Goal: Task Accomplishment & Management: Complete application form

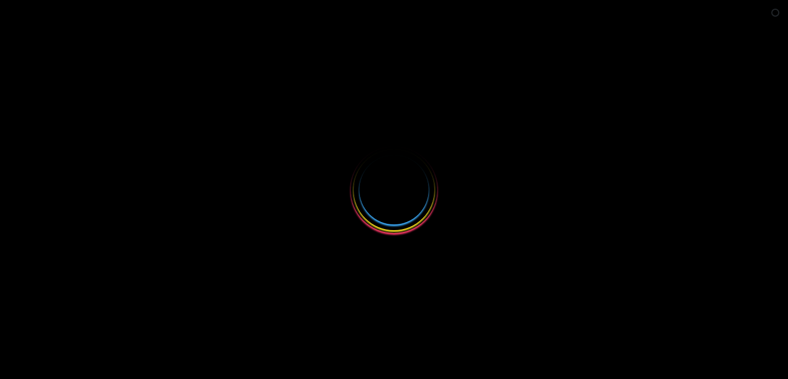
click at [776, 224] on button "Close survey" at bounding box center [770, 231] width 24 height 24
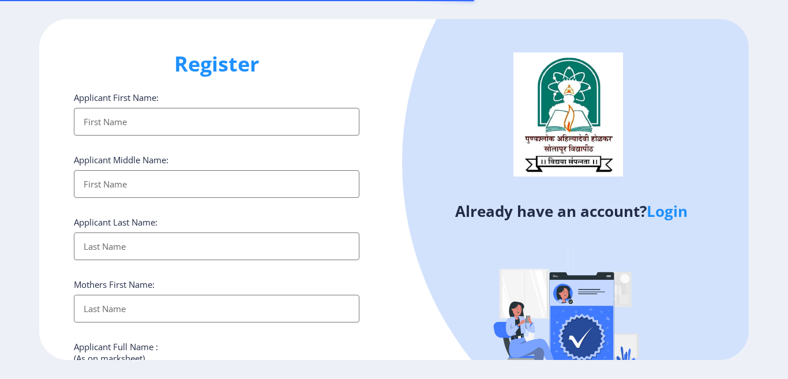
select select
click at [172, 125] on input "Applicant First Name:" at bounding box center [216, 122] width 285 height 28
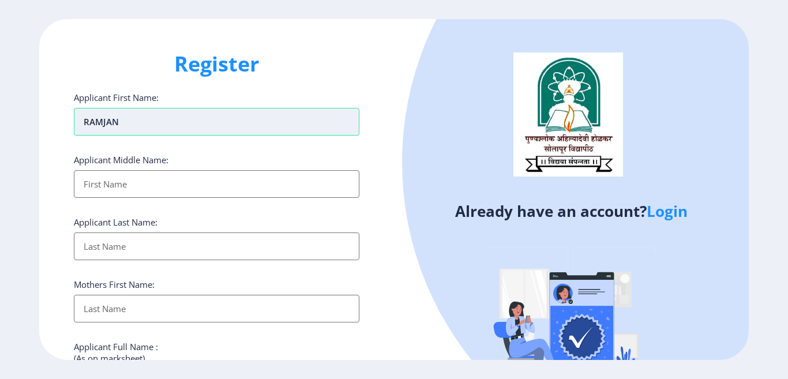
type input "RAMJAN"
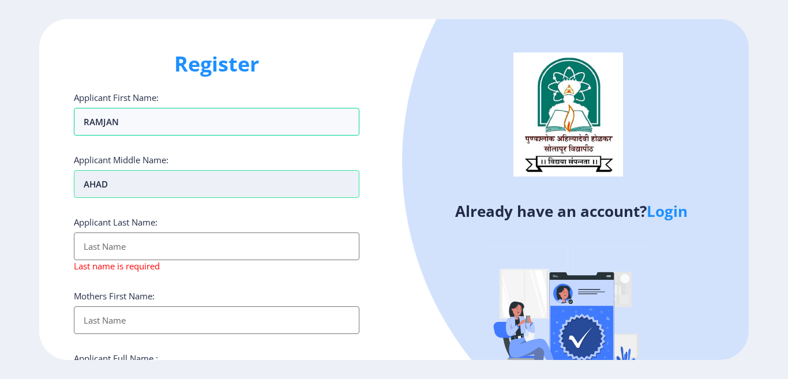
click at [93, 181] on input "AHAD" at bounding box center [216, 184] width 285 height 28
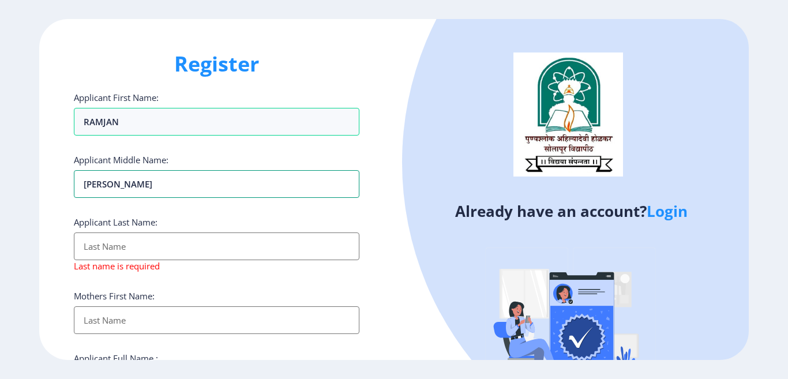
type input "AHMAD"
drag, startPoint x: 123, startPoint y: 235, endPoint x: 112, endPoint y: 249, distance: 18.1
click at [118, 243] on input "Applicant First Name:" at bounding box center [216, 246] width 285 height 28
click at [112, 249] on input "Applicant First Name:" at bounding box center [216, 246] width 285 height 28
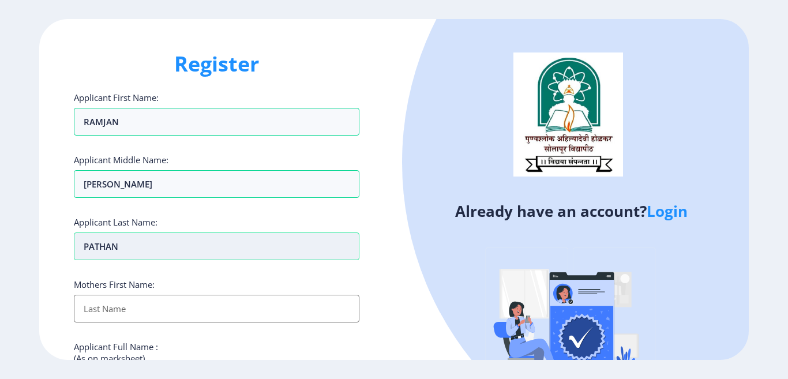
type input "PATHAN"
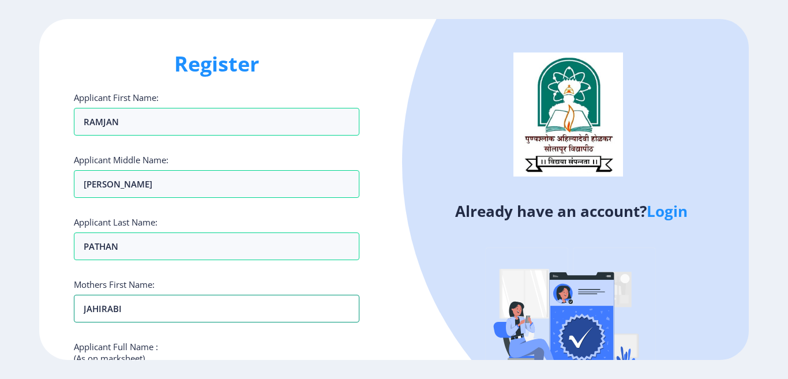
scroll to position [173, 0]
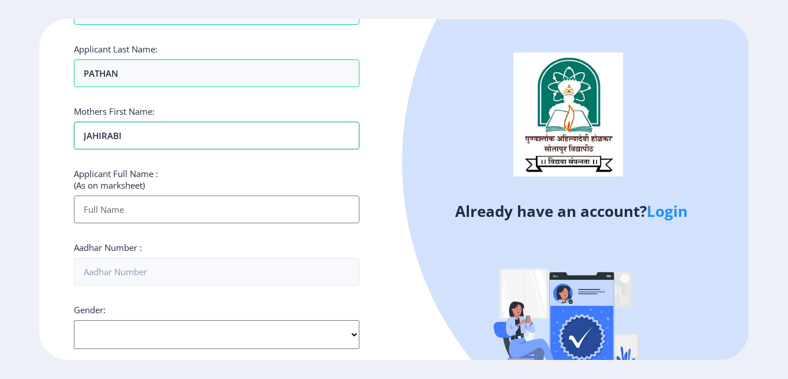
type input "JAHIRABI"
click at [138, 213] on input "Applicant First Name:" at bounding box center [216, 209] width 285 height 28
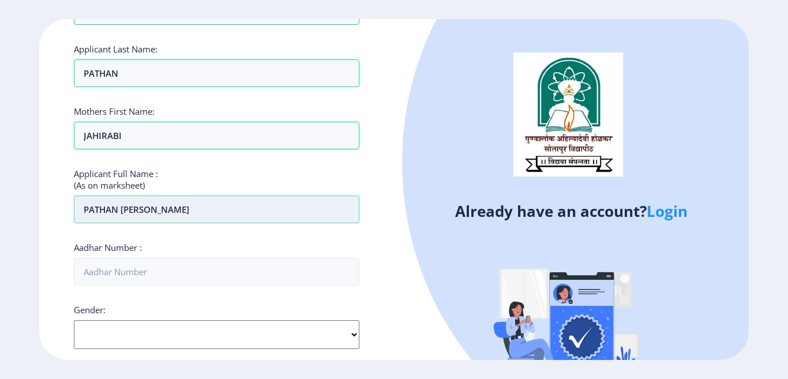
type input "PATHAN RAMJAN AHMAD"
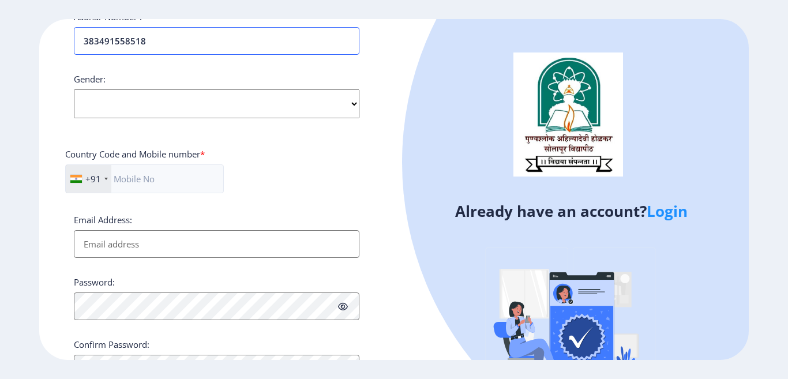
type input "383491558518"
click at [144, 107] on select "Select Gender Male Female Other" at bounding box center [216, 103] width 285 height 29
select select "Male"
click at [74, 89] on select "Select Gender Male Female Other" at bounding box center [216, 103] width 285 height 29
click at [161, 171] on input "text" at bounding box center [144, 178] width 159 height 29
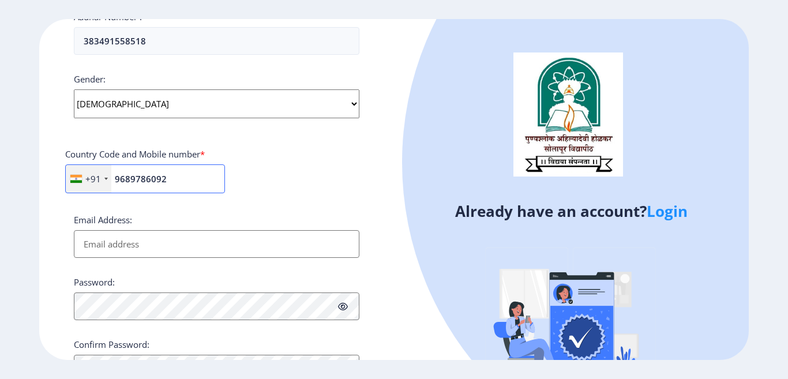
type input "9689786092"
click at [103, 243] on input "Email Address:" at bounding box center [216, 244] width 285 height 28
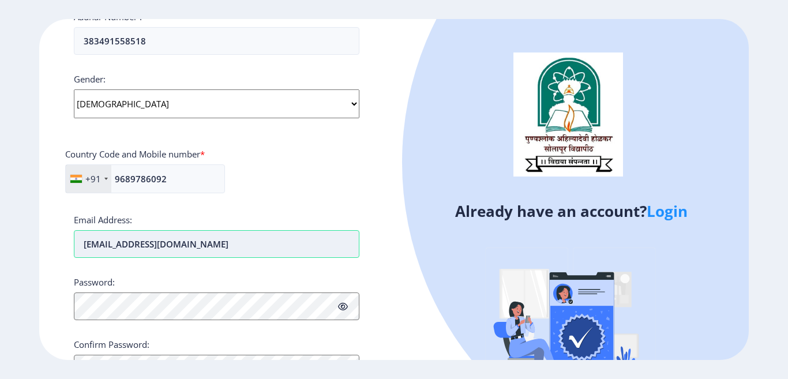
type input "rajpathan92@gmail.com"
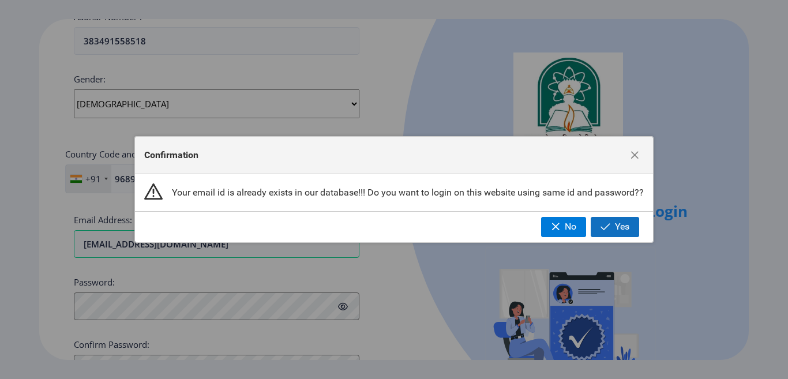
click at [618, 224] on span "Yes" at bounding box center [622, 226] width 14 height 10
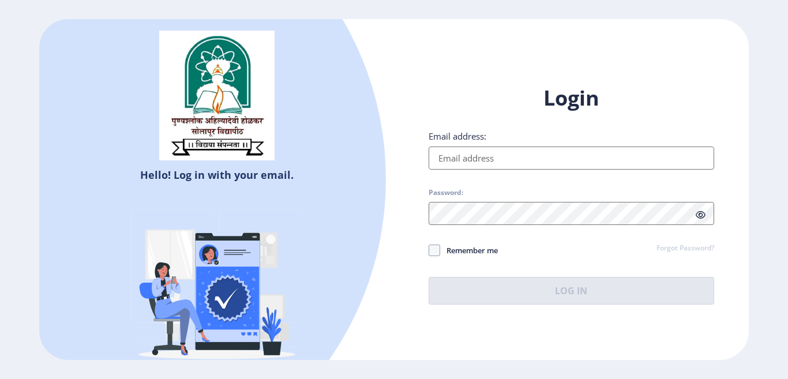
click at [470, 161] on input "Email address:" at bounding box center [570, 157] width 285 height 23
click at [462, 156] on input "Email address:" at bounding box center [570, 157] width 285 height 23
type input "rajpathan92@gmail.com"
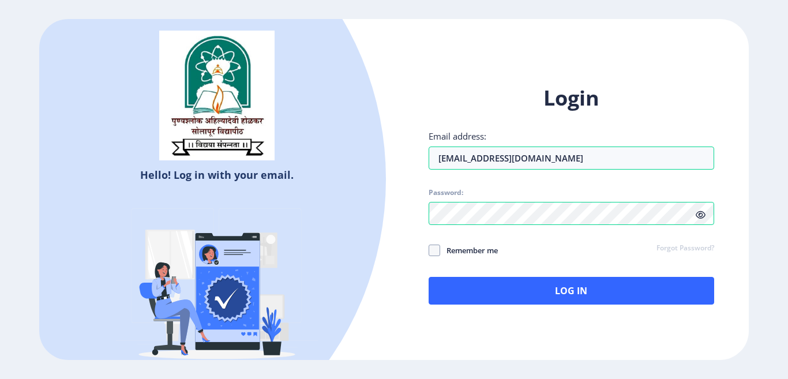
click at [472, 96] on h1 "Login" at bounding box center [570, 98] width 285 height 28
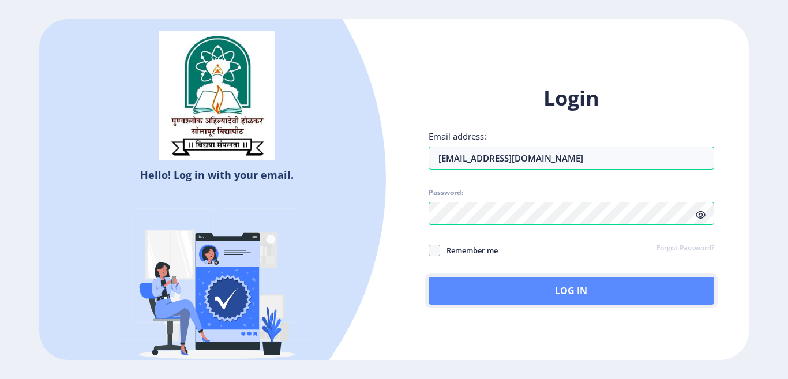
click at [580, 287] on button "Log In" at bounding box center [570, 291] width 285 height 28
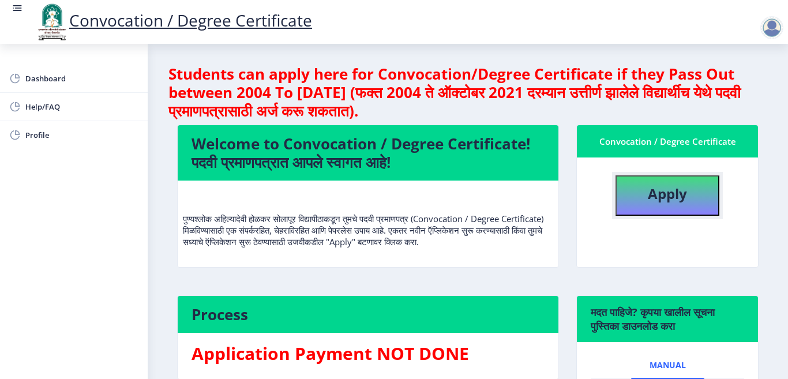
click at [681, 196] on b "Apply" at bounding box center [666, 193] width 39 height 19
select select
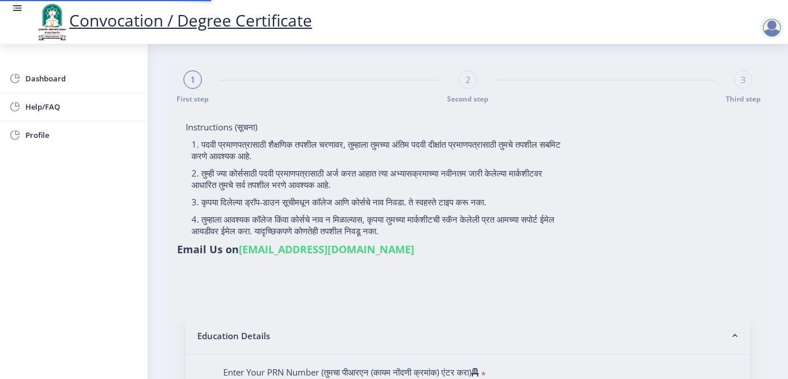
type input "PATHAN RAMJAN AHMAD"
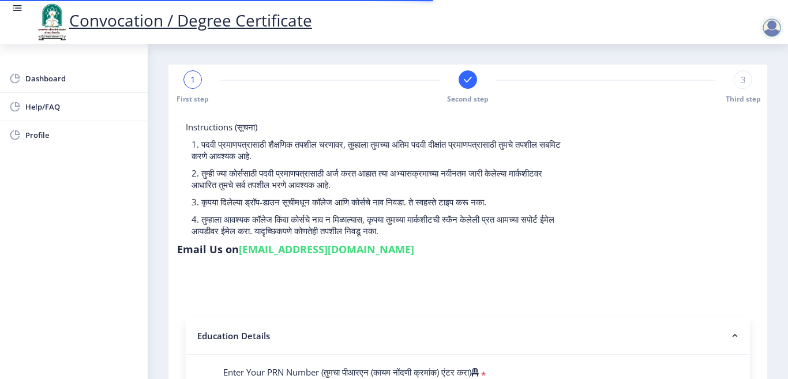
type input "2008032500126656"
select select "Regular"
select select "2009"
select select "March"
select select "FIRST CLASS"
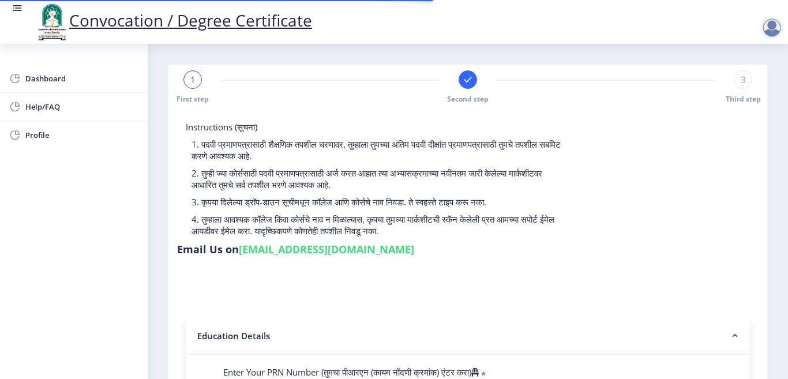
type input "01001"
type input "JAHIRABI"
select select
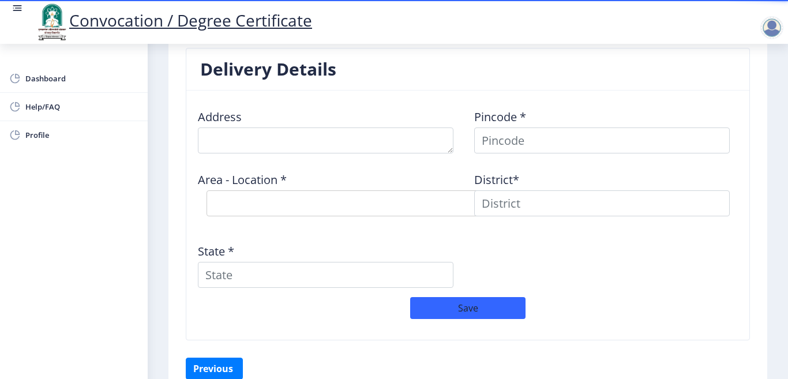
scroll to position [923, 0]
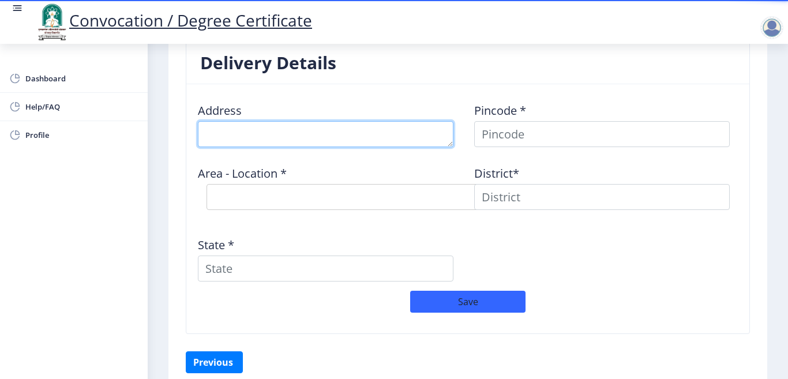
click at [271, 135] on textarea at bounding box center [325, 134] width 255 height 26
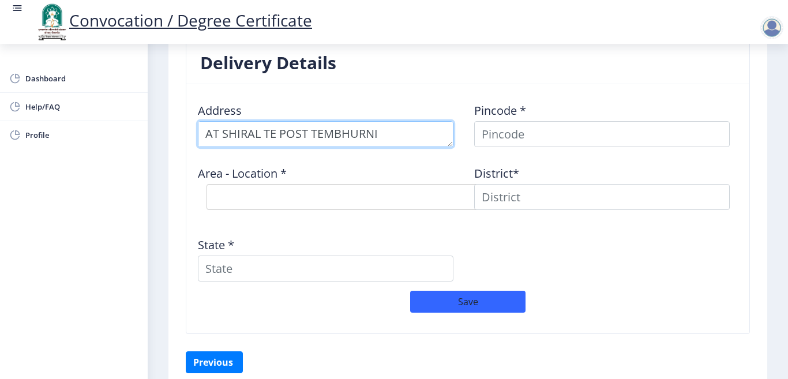
scroll to position [12, 0]
type textarea "AT SHIRAL TE POST TEMBHURNI TAL MADHA DIST SOLAPUR"
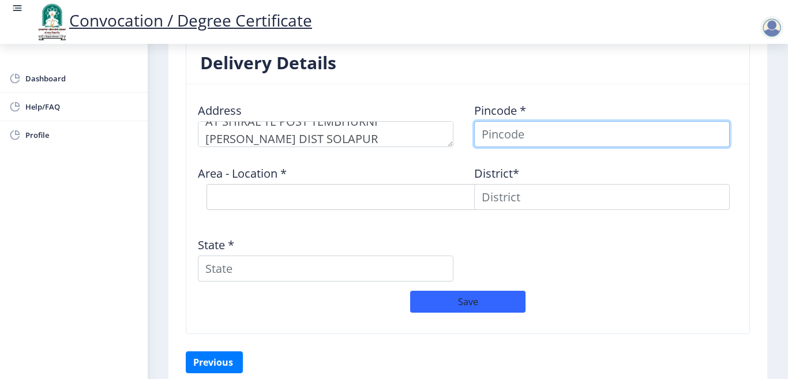
click at [486, 130] on input at bounding box center [601, 134] width 255 height 26
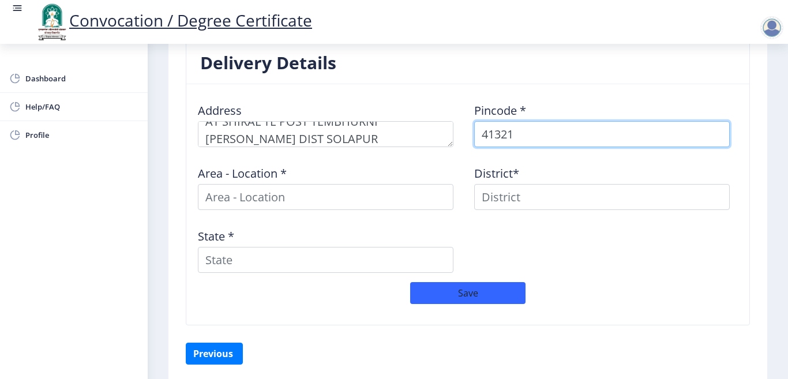
type input "413211"
select select
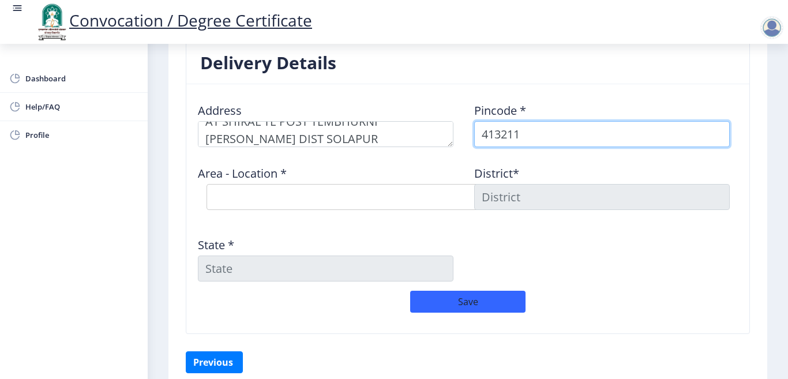
type input "413211"
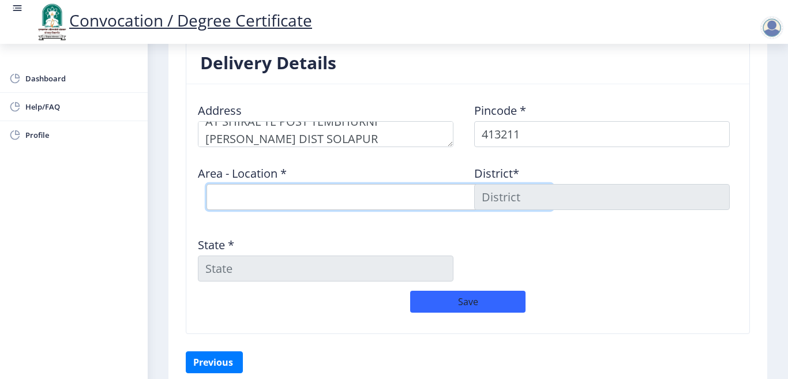
click at [282, 193] on select "Select Area Location Akole(KH) B.O Akumbhe B.O Bembale B.O Ghoti B.O Kanhapuri …" at bounding box center [379, 197] width 346 height 26
select select "8: Object"
click at [206, 184] on select "Select Area Location Akole(KH) B.O Akumbhe B.O Bembale B.O Ghoti B.O Kanhapuri …" at bounding box center [379, 197] width 346 height 26
type input "SOLAPUR"
type input "Maharashtra"
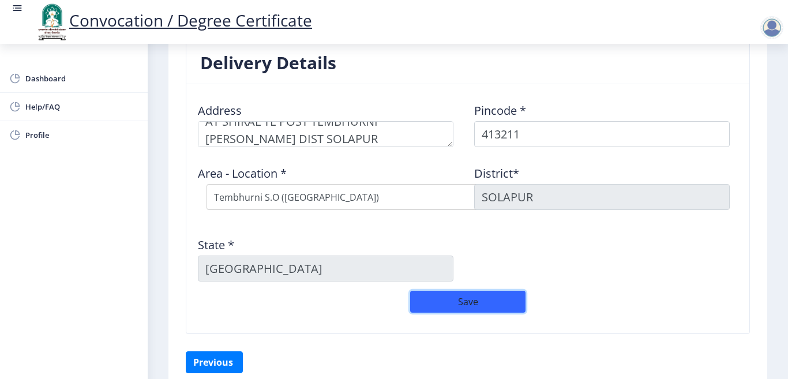
click at [482, 300] on button "Save" at bounding box center [467, 302] width 115 height 22
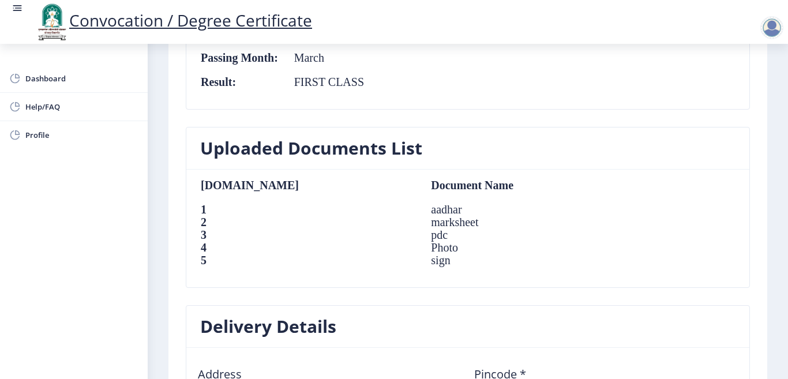
scroll to position [655, 0]
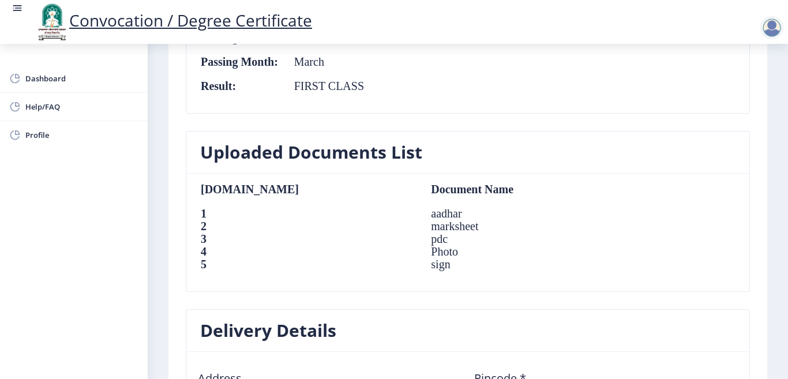
click at [419, 220] on td "marksheet" at bounding box center [523, 226] width 209 height 13
click at [419, 217] on td "aadhar" at bounding box center [523, 213] width 209 height 13
click at [419, 211] on td "aadhar" at bounding box center [523, 213] width 209 height 13
click at [35, 133] on span "Profile" at bounding box center [81, 135] width 113 height 14
select select
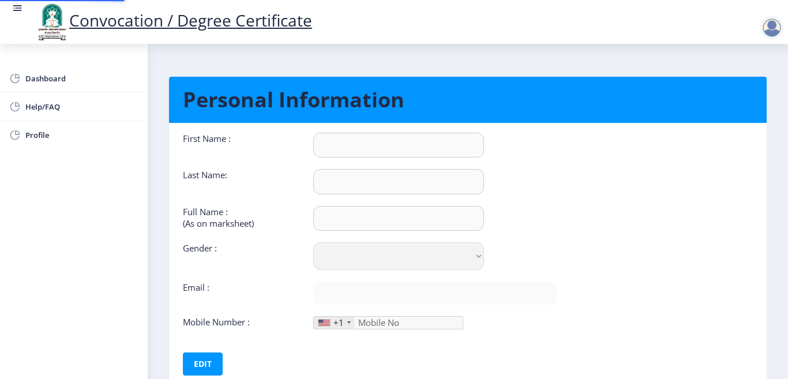
type input "RAMJAN"
type input "PATHAN"
type input "PATHAN RAMJAN AHMAD"
select select "Male"
type input "rajpathan92@gmail.com"
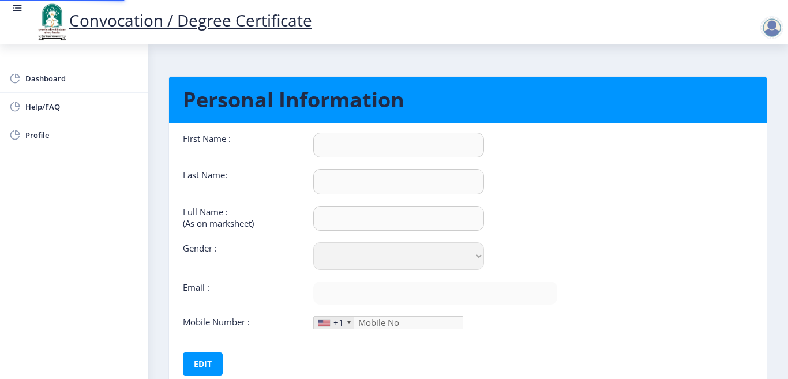
type input "9689786092"
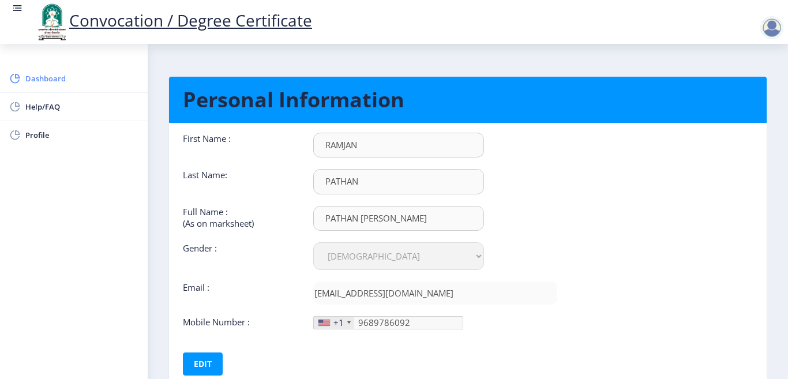
click at [48, 77] on span "Dashboard" at bounding box center [81, 78] width 113 height 14
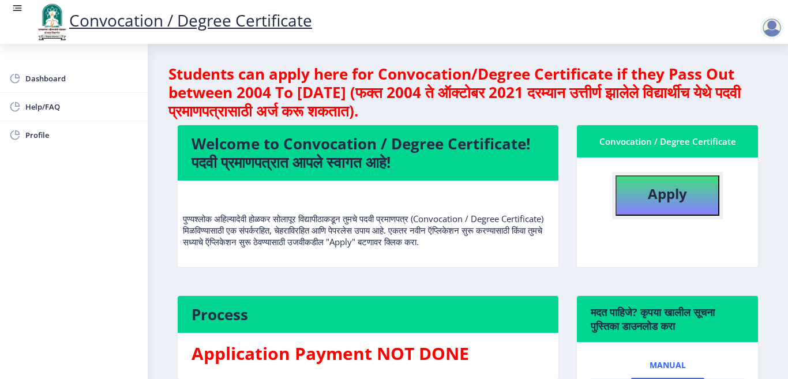
click at [657, 196] on b "Apply" at bounding box center [666, 193] width 39 height 19
select select
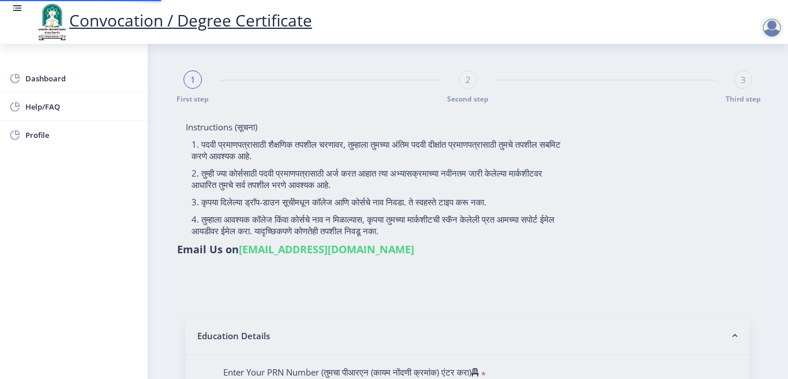
type input "2008032500126656"
select select "Regular"
select select "2009"
select select "March"
select select "FIRST CLASS"
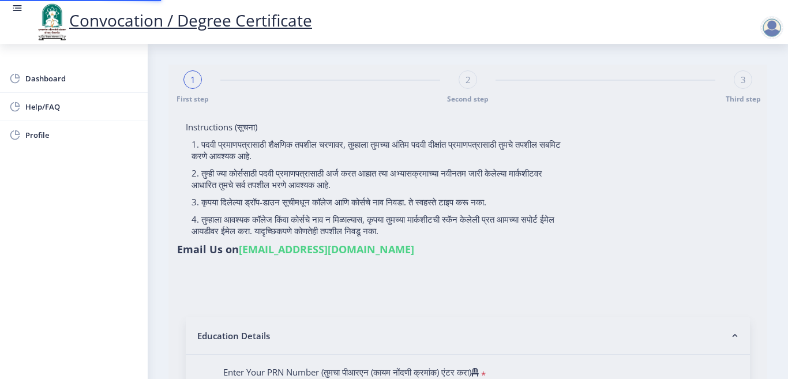
type input "01001"
type input "JAHIRABI"
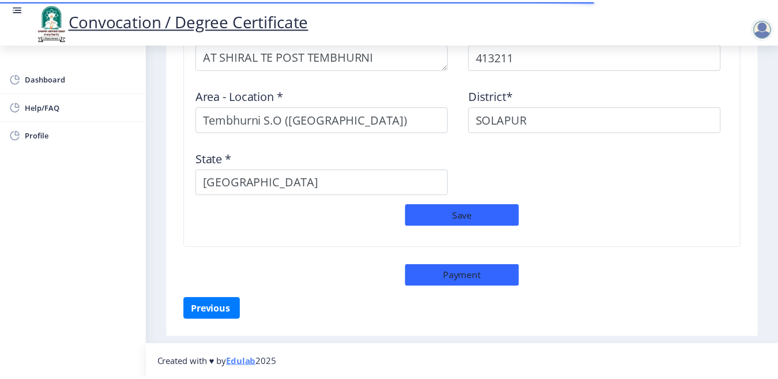
scroll to position [1001, 0]
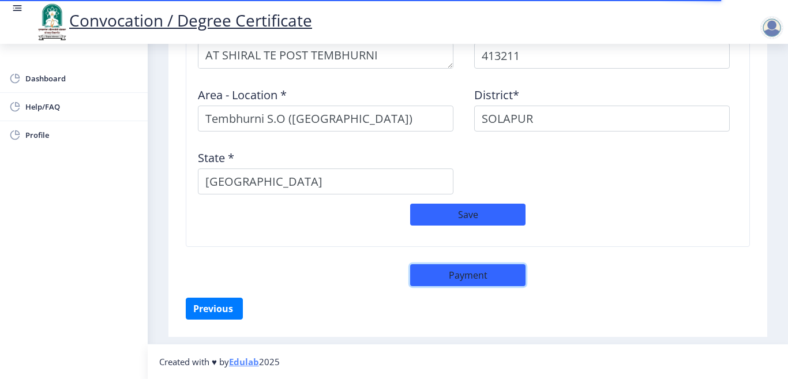
click at [450, 274] on button "Payment" at bounding box center [467, 275] width 115 height 22
select select "sealed"
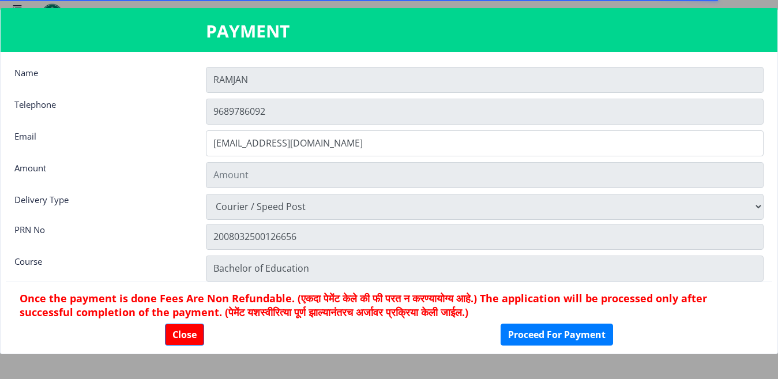
type input "1885"
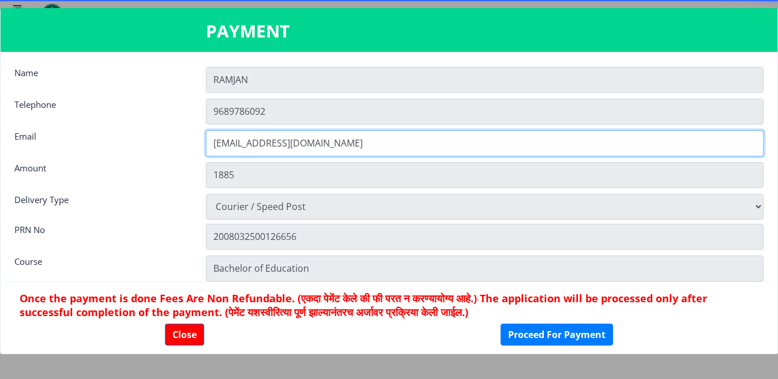
click at [385, 150] on input "rajpathan92@gmail.com" at bounding box center [485, 143] width 558 height 26
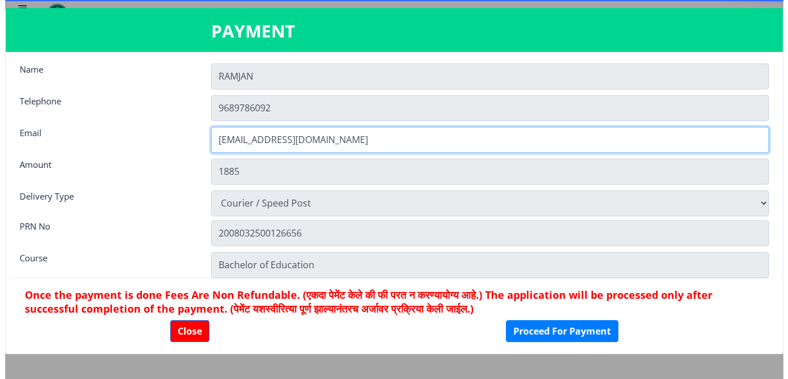
scroll to position [0, 0]
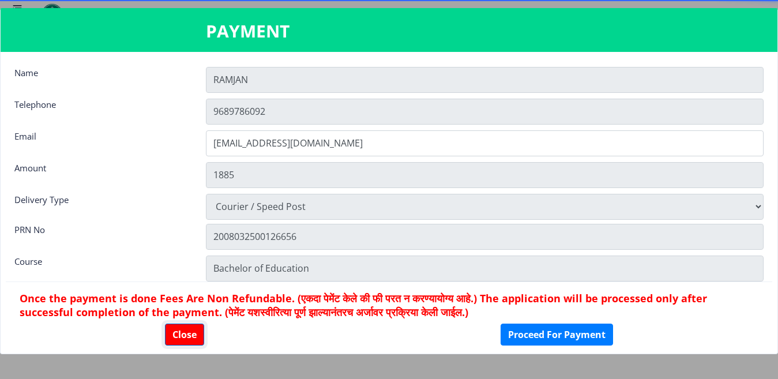
click at [179, 337] on button "Close" at bounding box center [184, 334] width 39 height 22
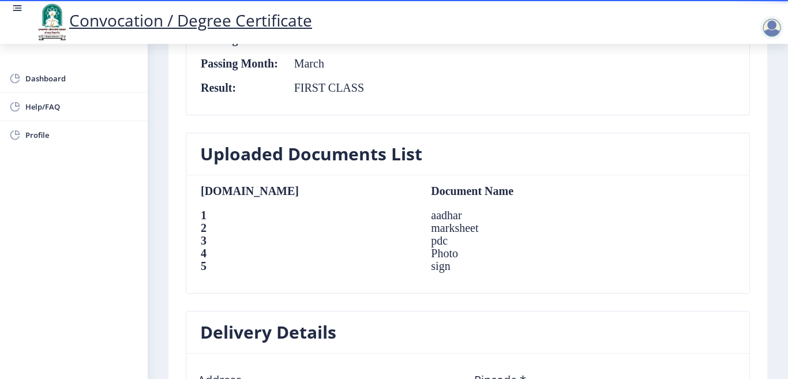
scroll to position [713, 0]
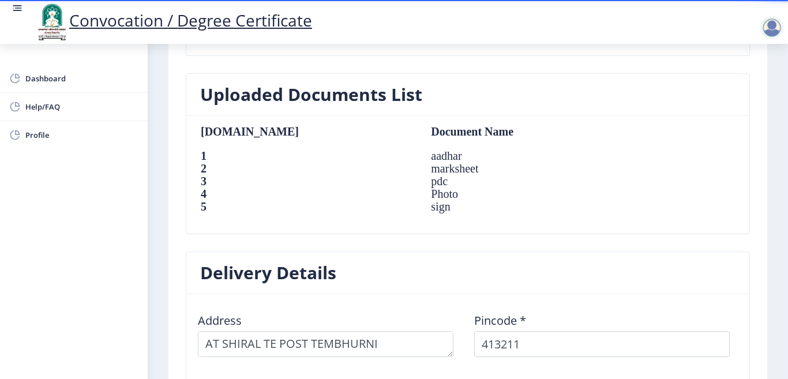
click at [419, 167] on td "marksheet" at bounding box center [523, 168] width 209 height 13
click at [321, 161] on table "Sr.No Document Name 1 aadhar 2 marksheet 3 pdc 4 Photo 5 sign" at bounding box center [414, 174] width 428 height 99
click at [419, 161] on td "aadhar" at bounding box center [523, 155] width 209 height 13
click at [419, 170] on td "marksheet" at bounding box center [523, 168] width 209 height 13
click at [419, 157] on td "aadhar" at bounding box center [523, 155] width 209 height 13
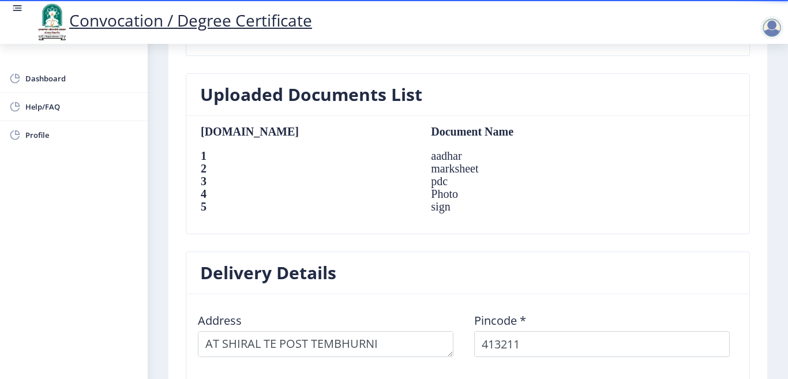
click at [419, 163] on td "marksheet" at bounding box center [523, 168] width 209 height 13
click at [419, 176] on td "pdc" at bounding box center [523, 181] width 209 height 13
drag, startPoint x: 337, startPoint y: 199, endPoint x: 337, endPoint y: 206, distance: 6.9
click at [337, 201] on table "Sr.No Document Name 1 aadhar 2 marksheet 3 pdc 4 Photo 5 sign" at bounding box center [414, 174] width 428 height 99
click at [337, 213] on table "Sr.No Document Name 1 aadhar 2 marksheet 3 pdc 4 Photo 5 sign" at bounding box center [414, 174] width 428 height 99
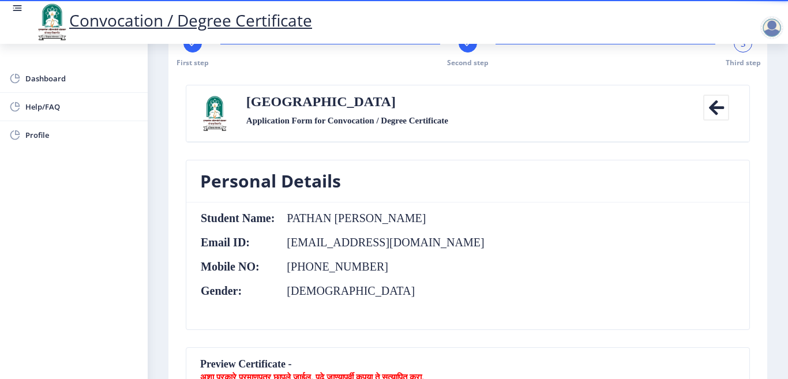
scroll to position [0, 0]
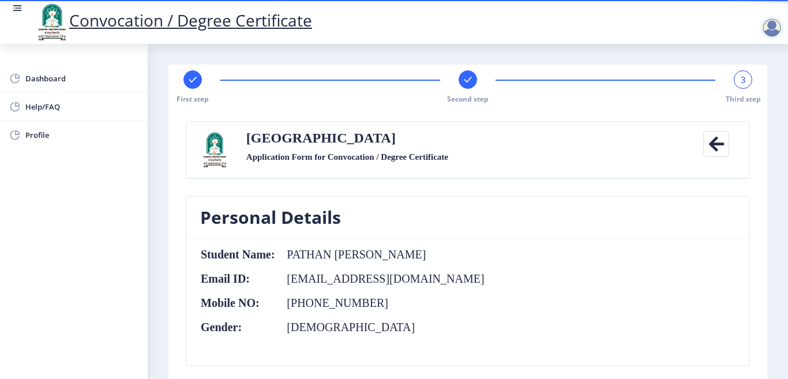
click at [767, 28] on div at bounding box center [771, 27] width 23 height 23
click at [743, 86] on span "Log out" at bounding box center [742, 90] width 74 height 14
